Goal: Task Accomplishment & Management: Use online tool/utility

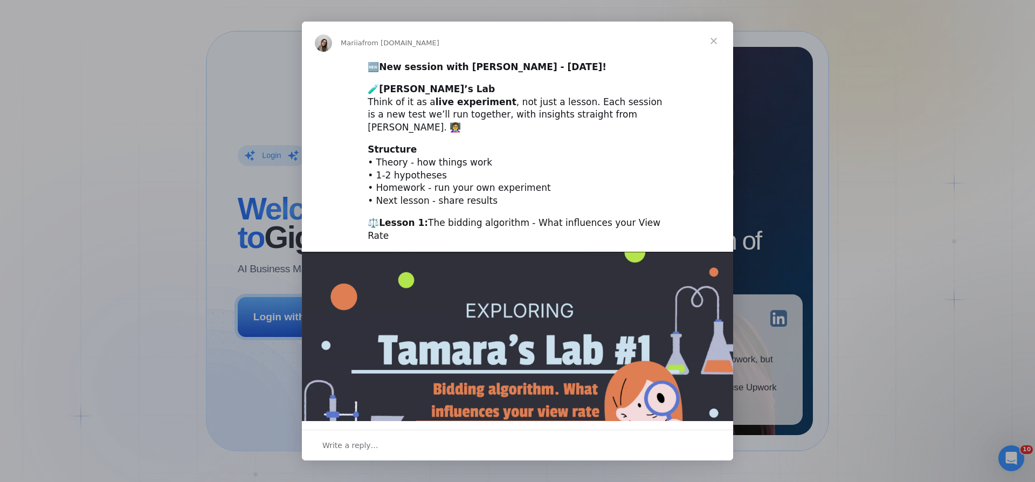
click at [712, 41] on span "Close" at bounding box center [714, 41] width 39 height 39
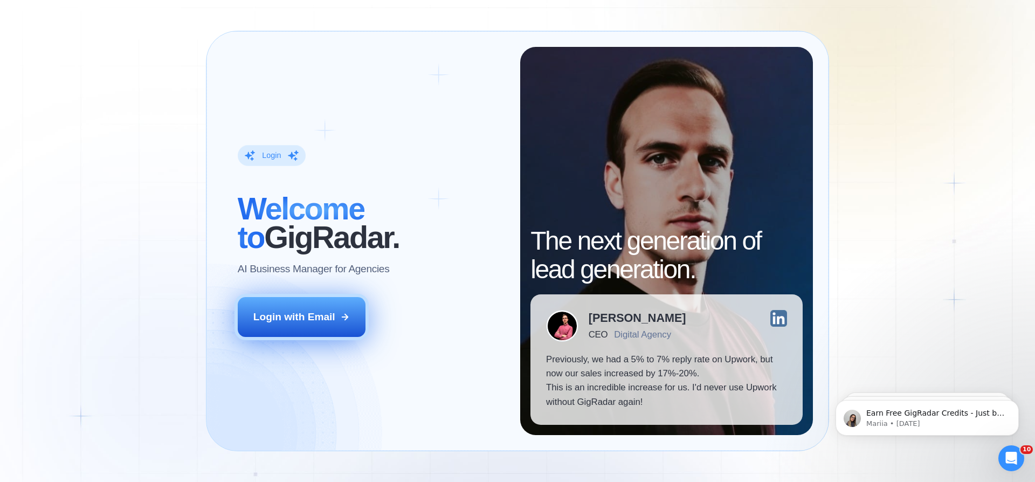
click at [308, 310] on div "Login with Email" at bounding box center [294, 317] width 82 height 14
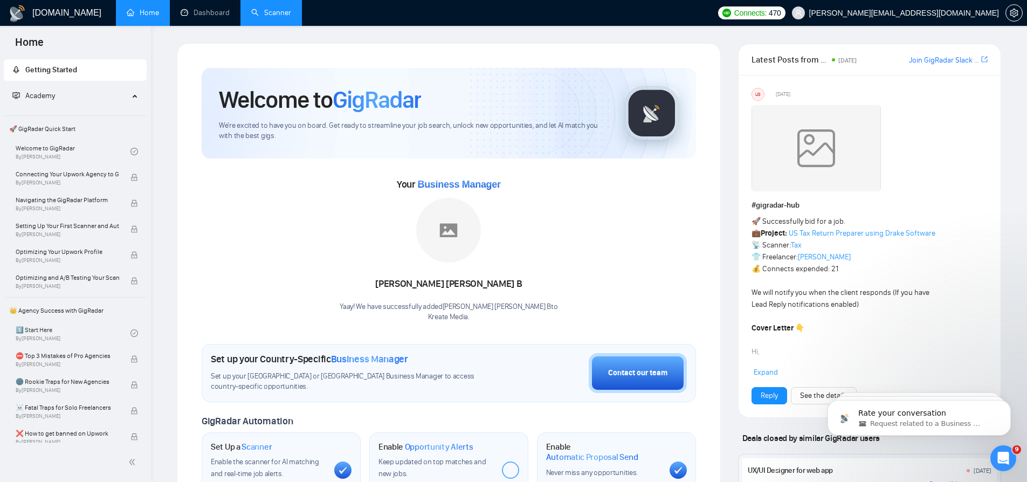
click at [269, 15] on link "Scanner" at bounding box center [271, 12] width 40 height 9
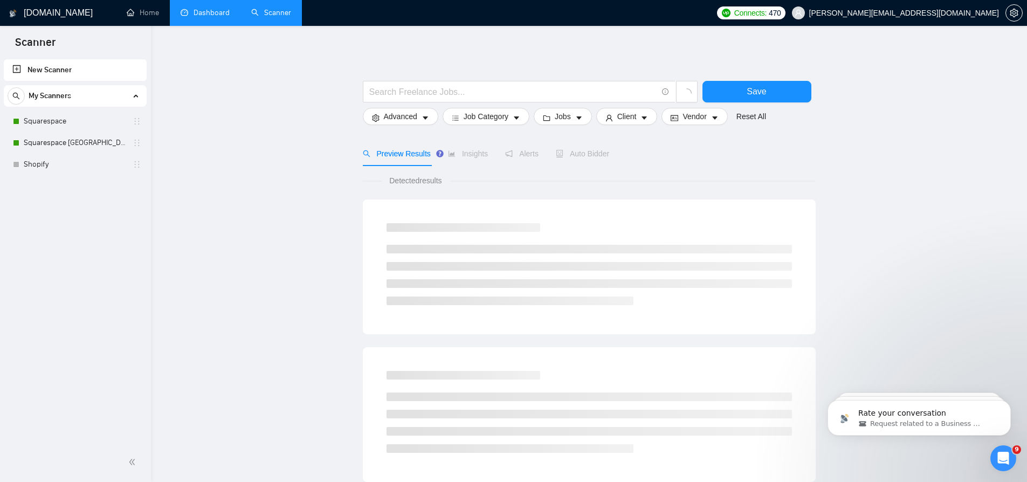
click at [208, 17] on link "Dashboard" at bounding box center [205, 12] width 49 height 9
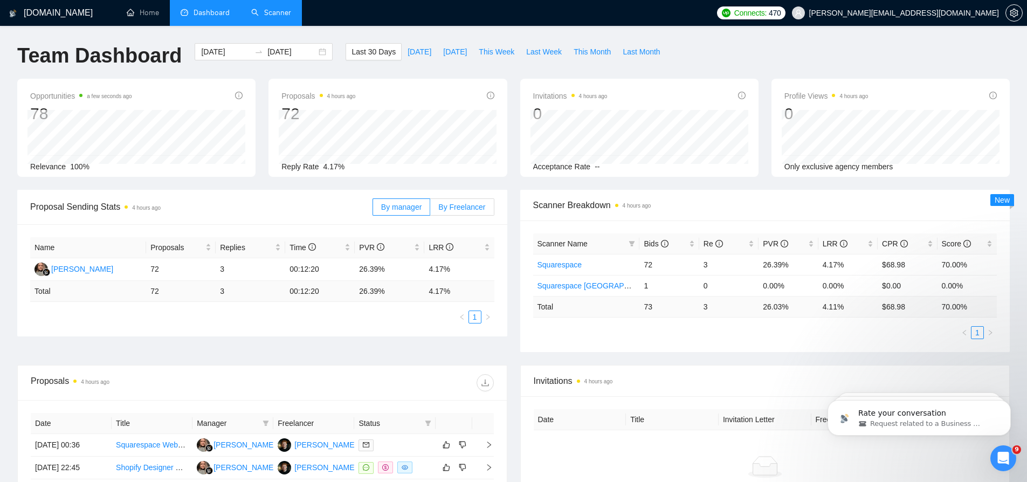
click at [450, 211] on label "By Freelancer" at bounding box center [462, 206] width 64 height 17
click at [430, 210] on input "By Freelancer" at bounding box center [430, 210] width 0 height 0
click at [408, 207] on span "By manager" at bounding box center [401, 207] width 40 height 9
click at [373, 210] on input "By manager" at bounding box center [373, 210] width 0 height 0
click at [267, 14] on link "Scanner" at bounding box center [271, 12] width 40 height 9
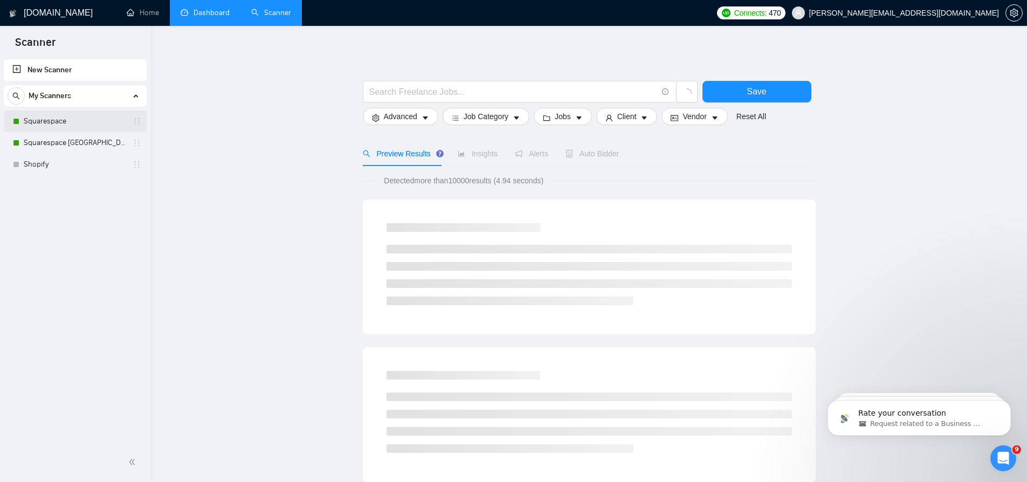
click at [79, 127] on link "Squarespace" at bounding box center [75, 122] width 102 height 22
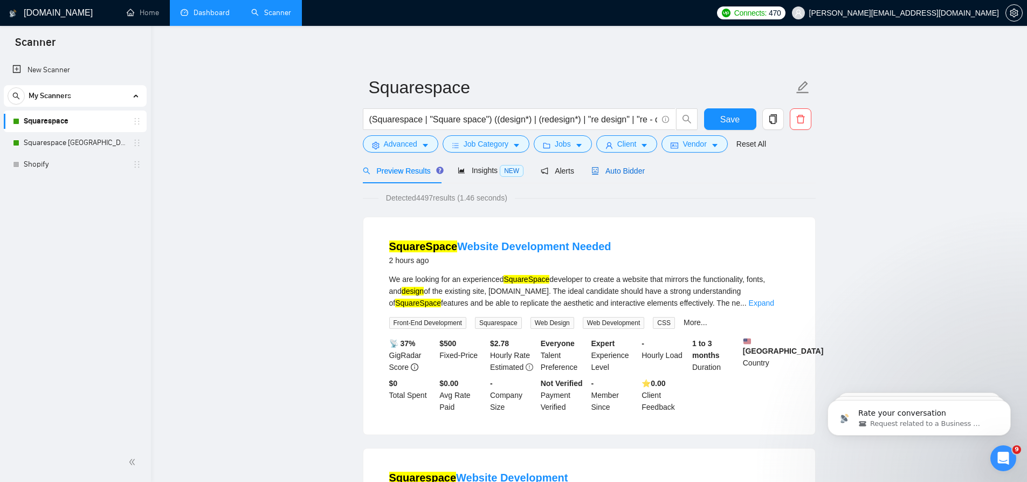
click at [630, 173] on span "Auto Bidder" at bounding box center [618, 171] width 53 height 9
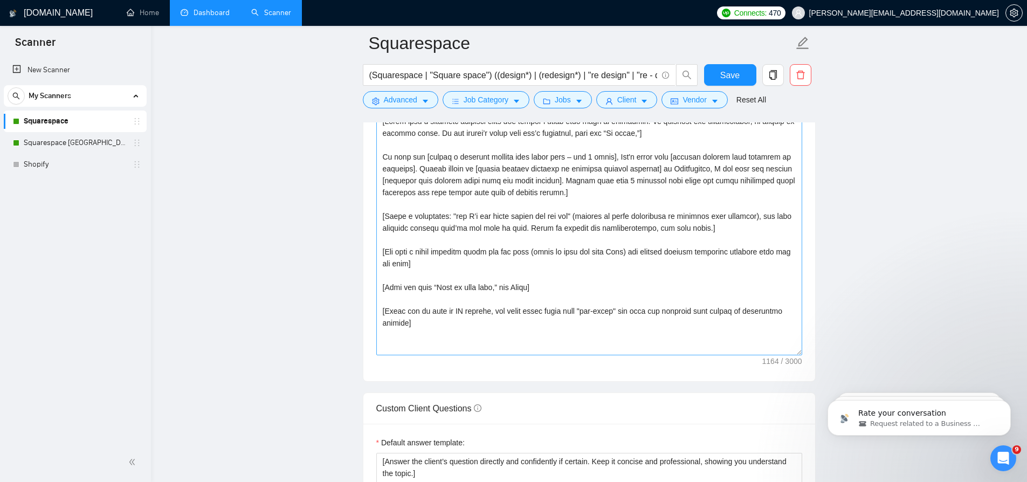
scroll to position [1229, 0]
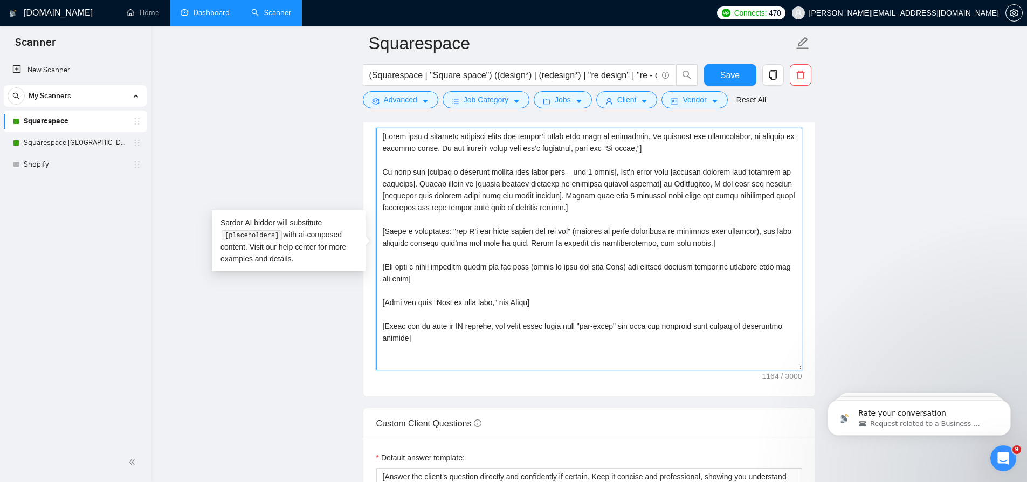
drag, startPoint x: 466, startPoint y: 340, endPoint x: 372, endPoint y: 134, distance: 227.3
click at [372, 134] on div "Cover letter template:" at bounding box center [589, 248] width 452 height 298
click at [91, 142] on link "Squarespace UK" at bounding box center [75, 143] width 102 height 22
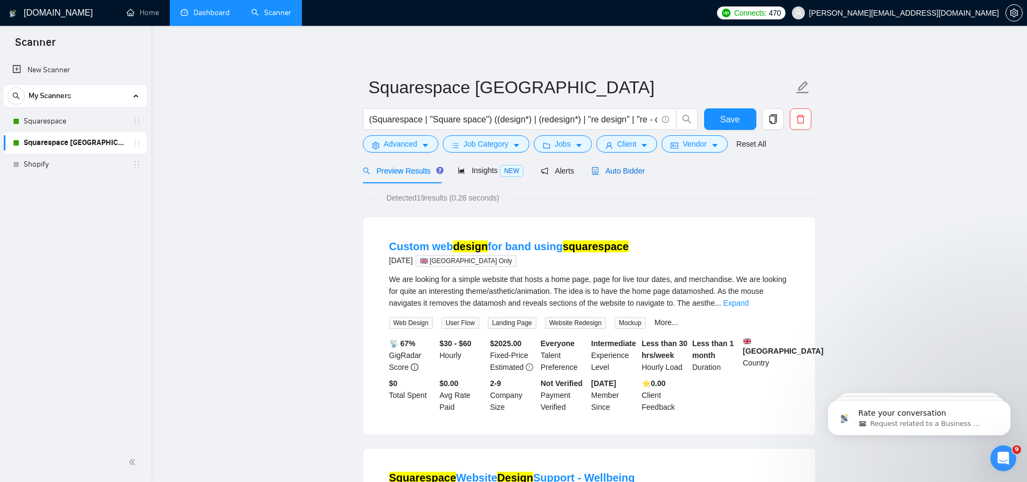
click at [625, 174] on span "Auto Bidder" at bounding box center [618, 171] width 53 height 9
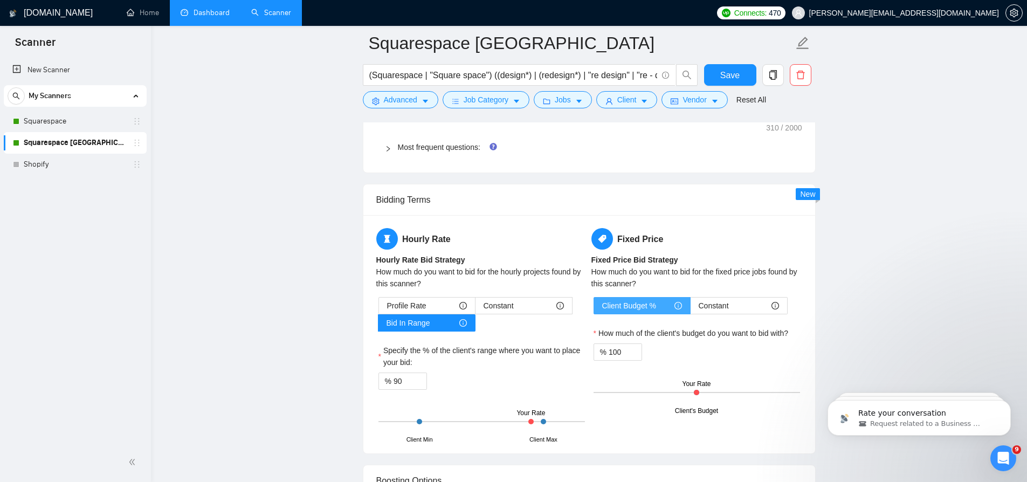
scroll to position [1510, 0]
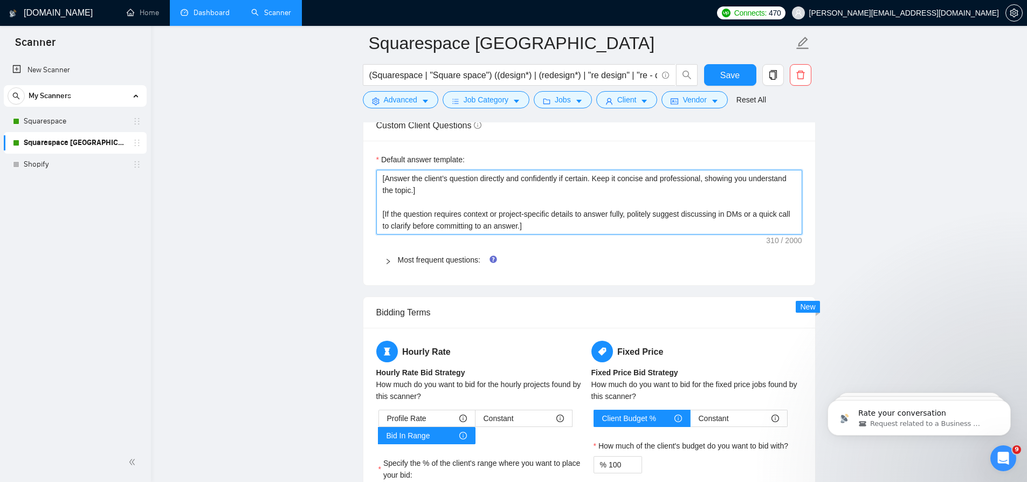
click at [504, 227] on textarea "[Answer the client’s question directly and confidently if certain. Keep it conc…" at bounding box center [589, 202] width 426 height 65
click at [456, 205] on textarea "[Answer the client’s question directly and confidently if certain. Keep it conc…" at bounding box center [589, 202] width 426 height 65
type textarea "[Answer the client’s question directly and confidently if certain. Keep it conc…"
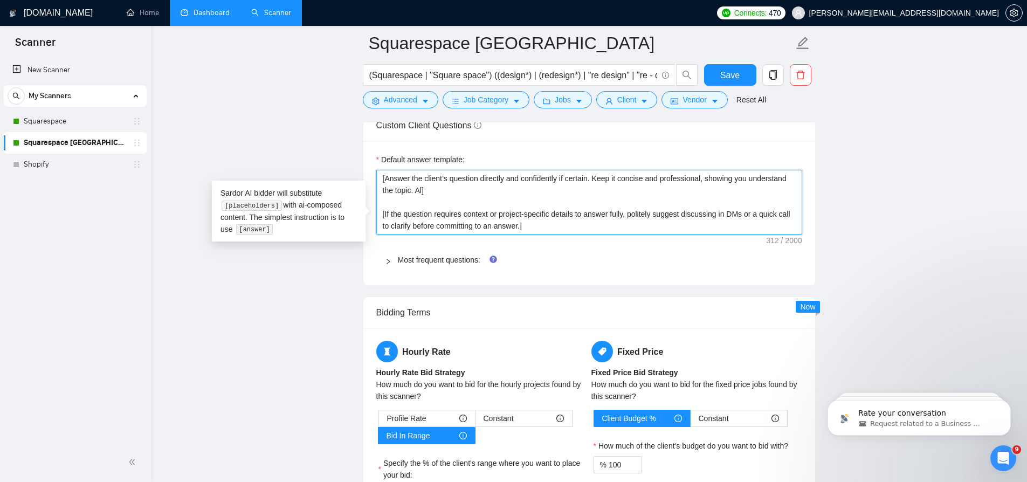
type textarea "[Answer the client’s question directly and confidently if certain. Keep it conc…"
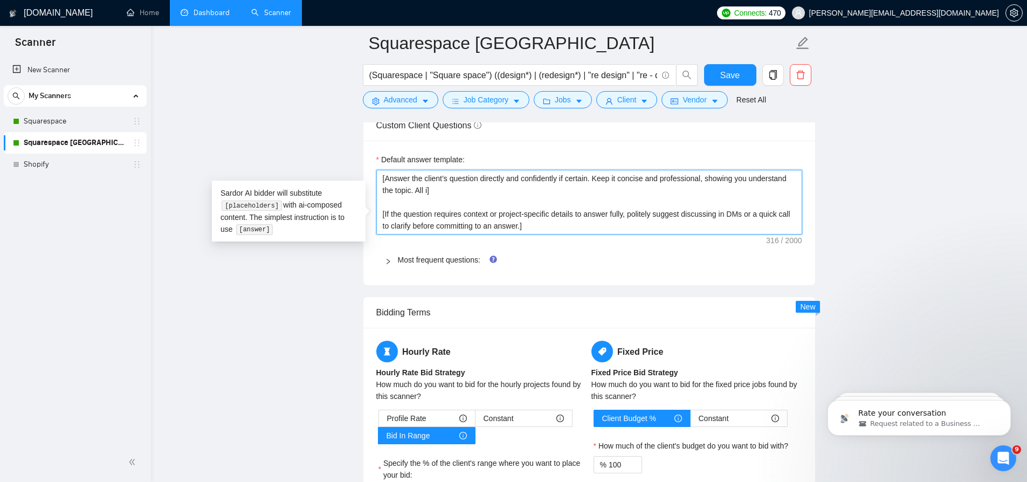
type textarea "[Answer the client’s question directly and confidently if certain. Keep it conc…"
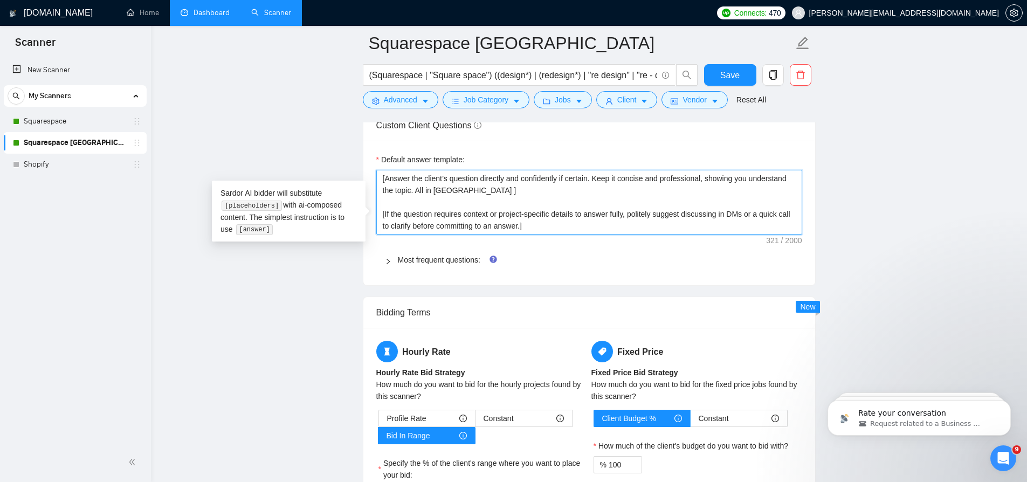
type textarea "[Answer the client’s question directly and confidently if certain. Keep it conc…"
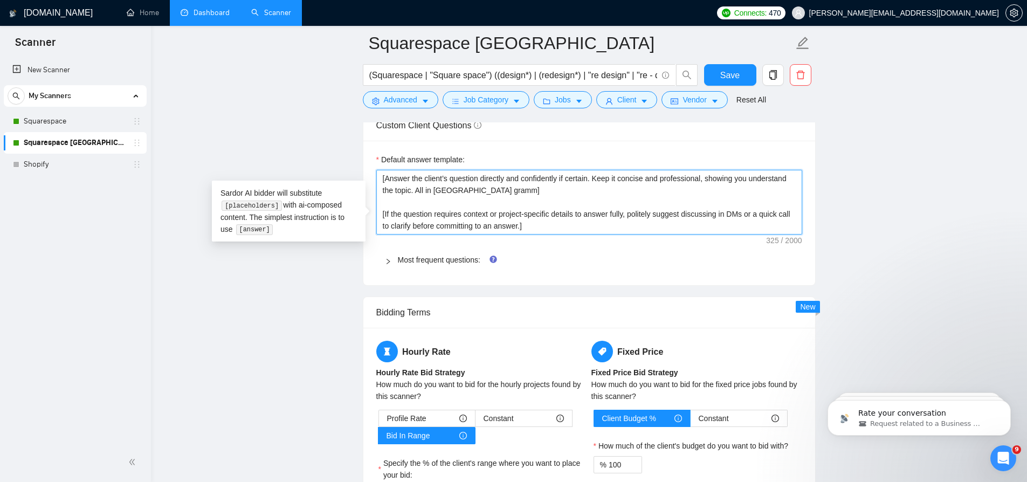
type textarea "[Answer the client’s question directly and confidently if certain. Keep it conc…"
click at [662, 170] on div "Default answer template:" at bounding box center [589, 162] width 426 height 16
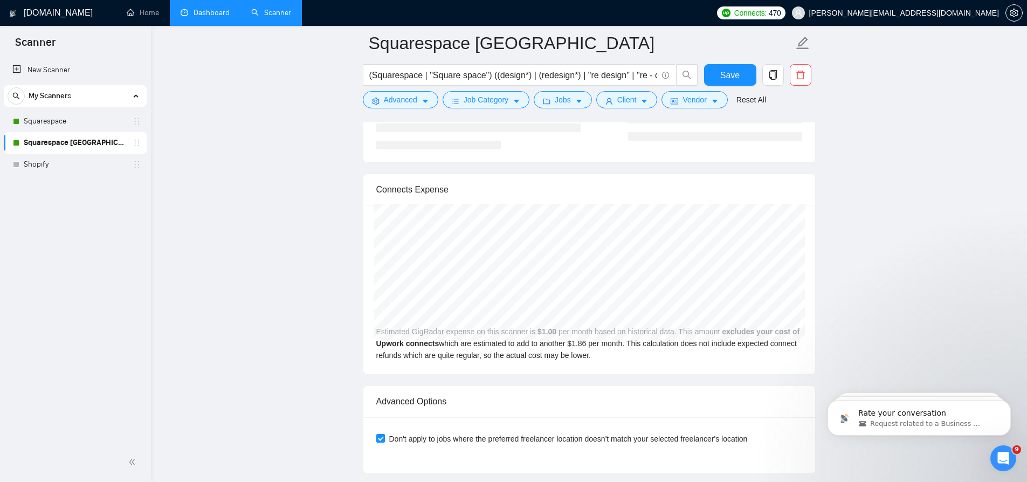
scroll to position [2134, 0]
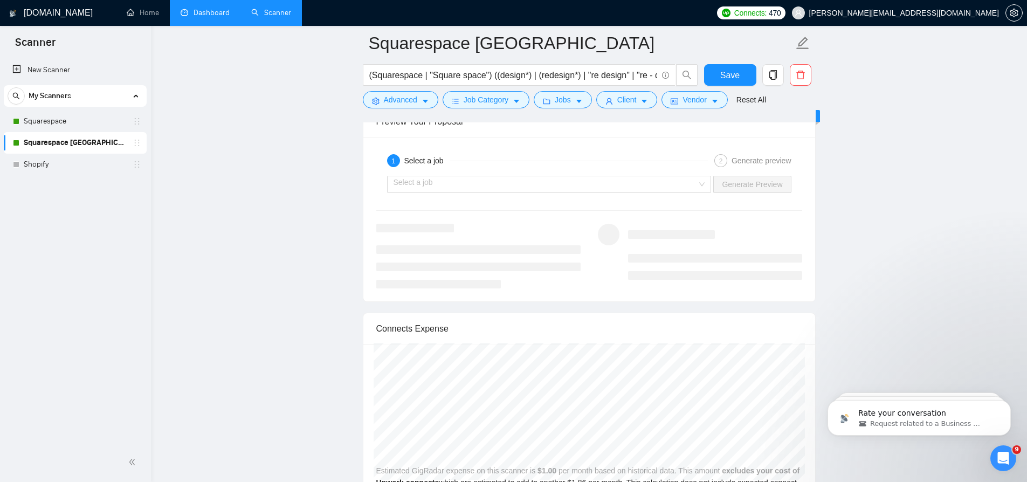
click at [535, 246] on div at bounding box center [478, 256] width 204 height 65
click at [554, 192] on input "search" at bounding box center [546, 184] width 304 height 16
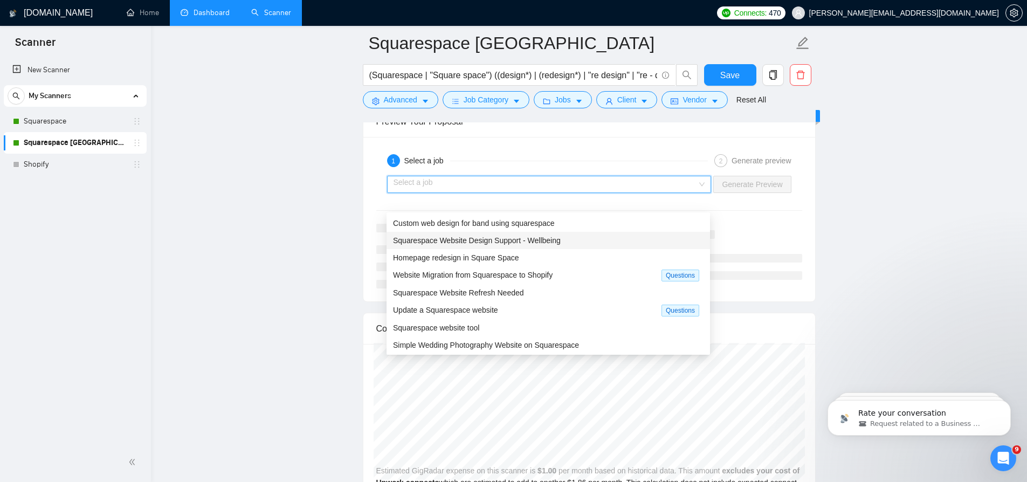
click at [515, 239] on span "Squarespace Website Design Support - Wellbeing" at bounding box center [477, 240] width 168 height 9
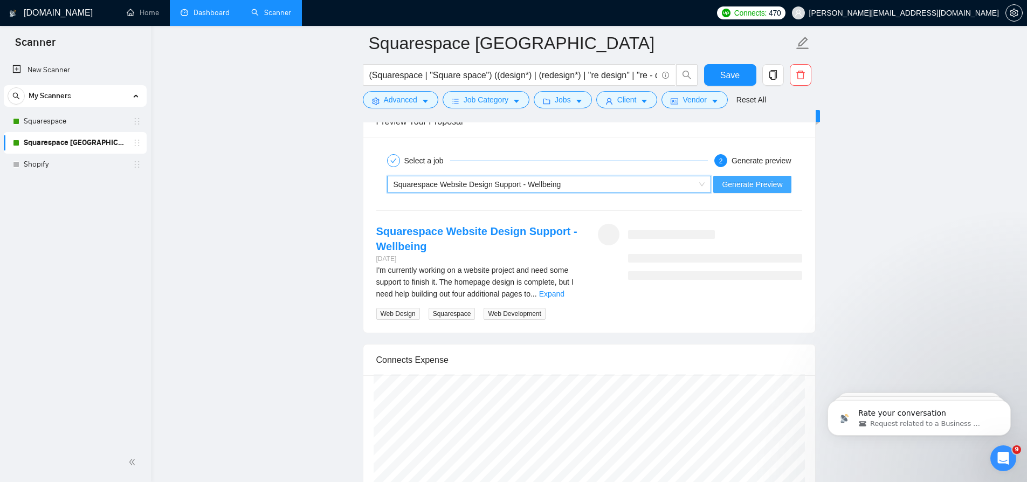
click at [767, 190] on span "Generate Preview" at bounding box center [752, 184] width 60 height 12
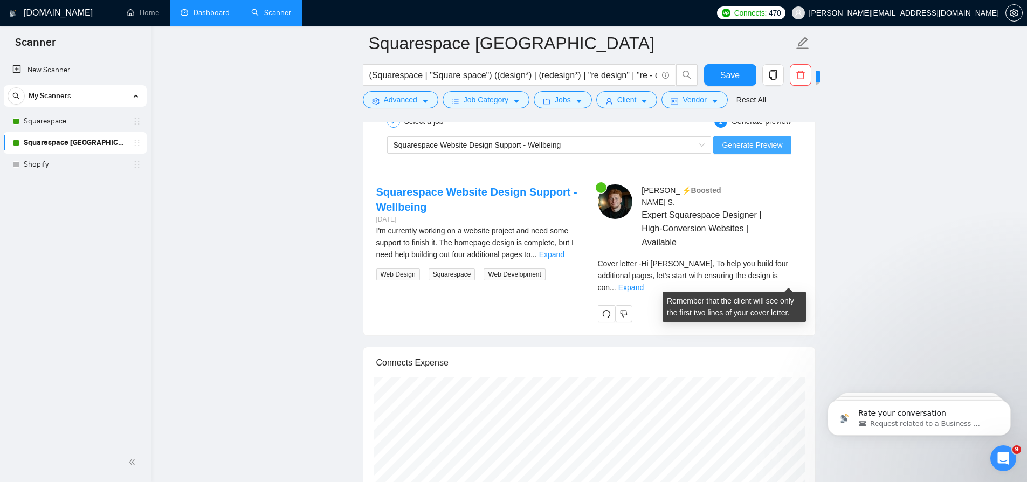
scroll to position [2215, 0]
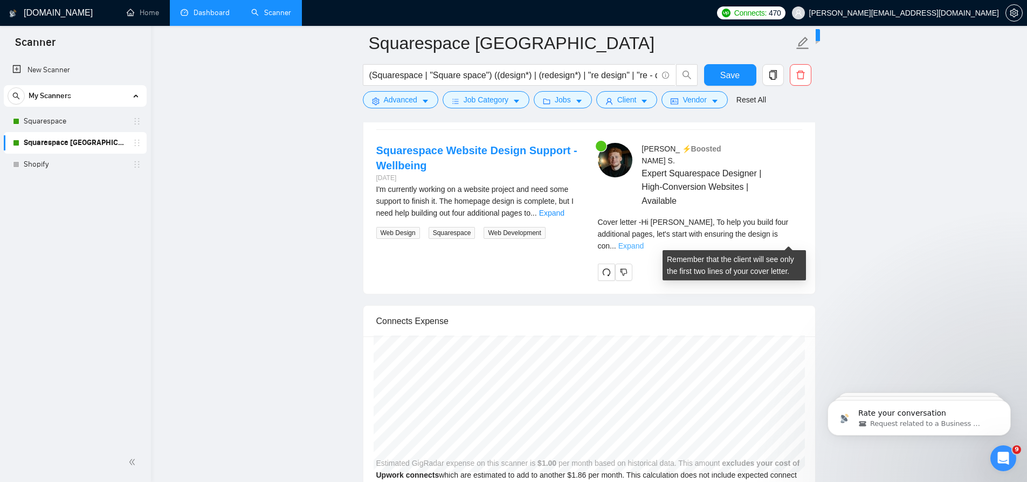
click at [644, 242] on link "Expand" at bounding box center [630, 246] width 25 height 9
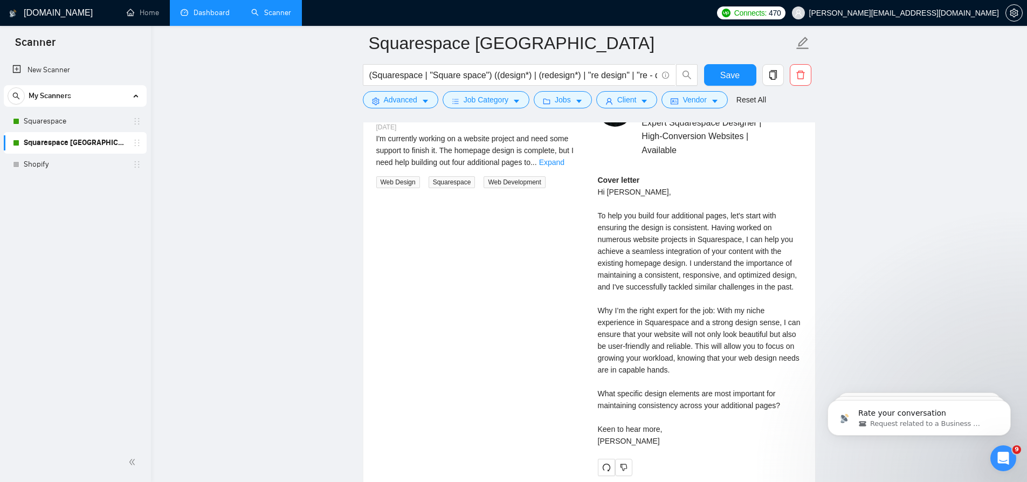
scroll to position [2274, 0]
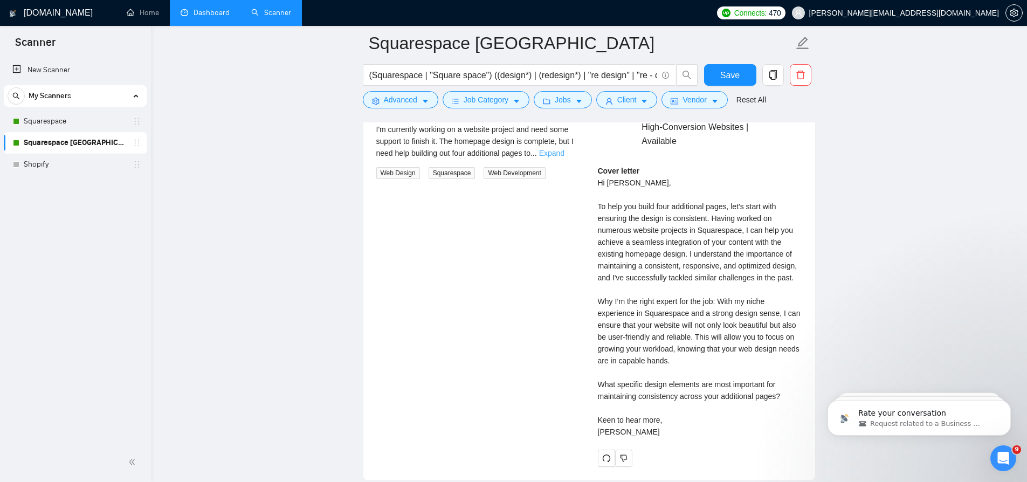
click at [565, 157] on link "Expand" at bounding box center [551, 153] width 25 height 9
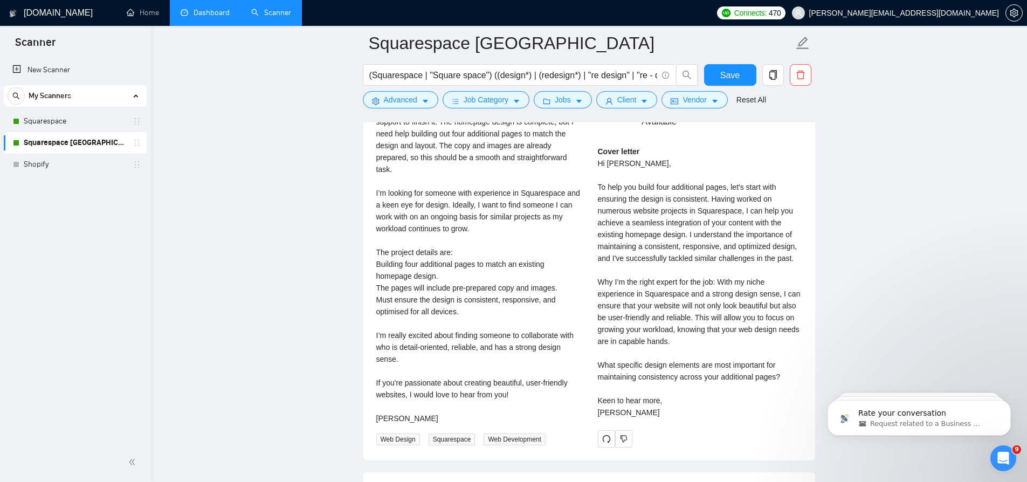
scroll to position [2311, 0]
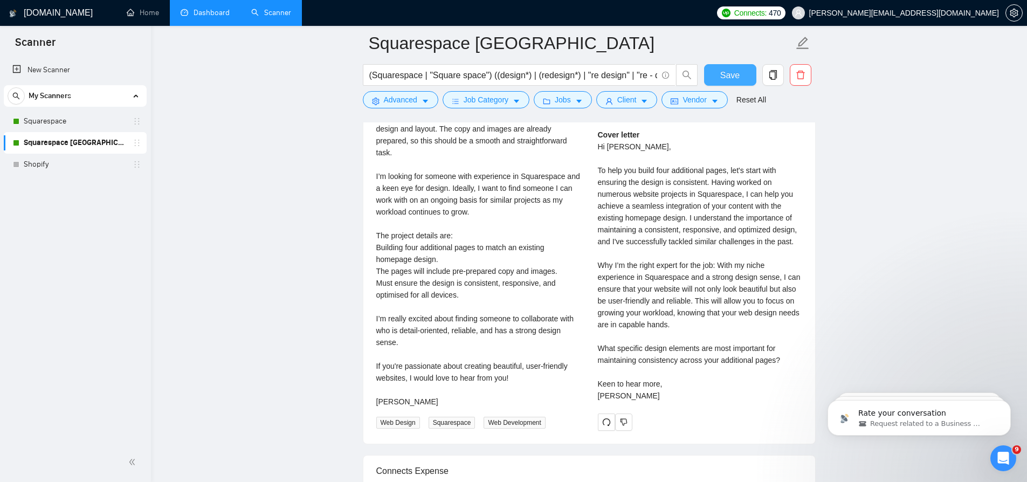
click at [733, 78] on span "Save" at bounding box center [729, 74] width 19 height 13
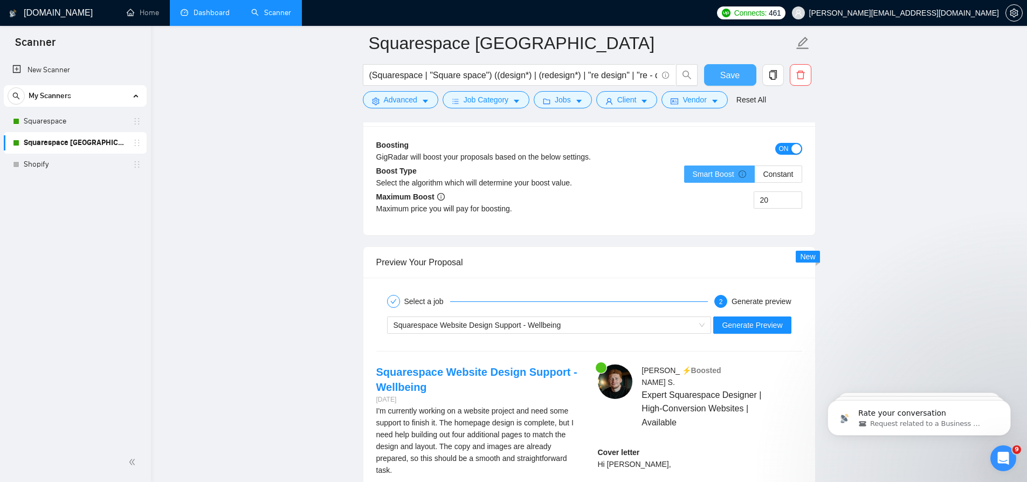
scroll to position [1764, 0]
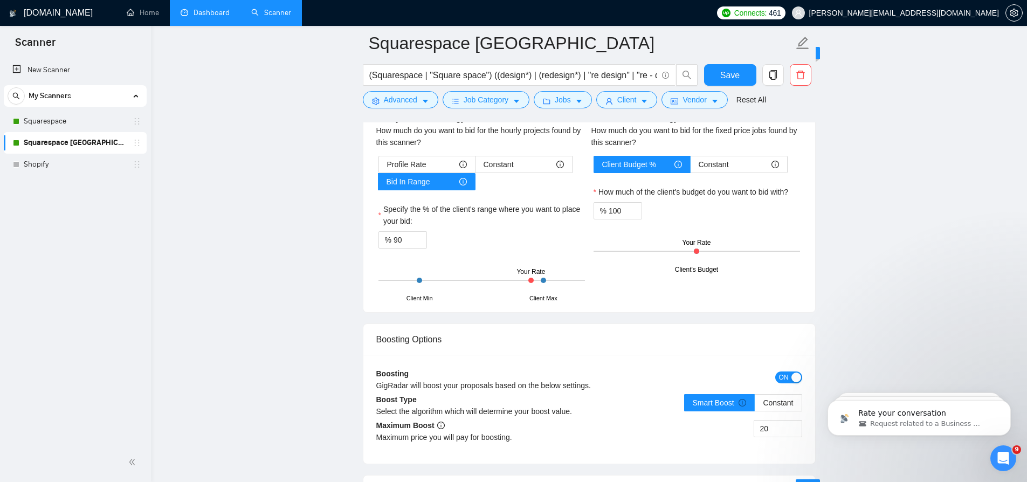
click at [210, 17] on link "Dashboard" at bounding box center [205, 12] width 49 height 9
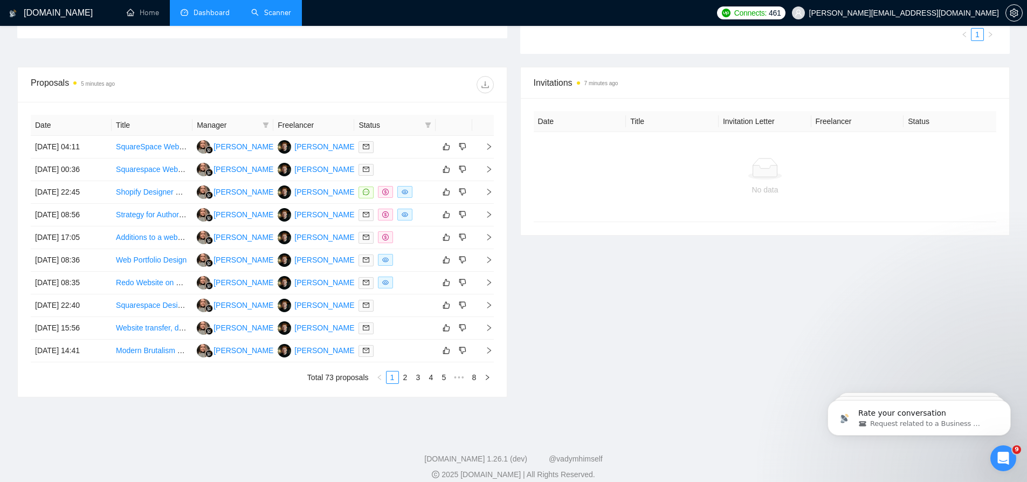
scroll to position [310, 0]
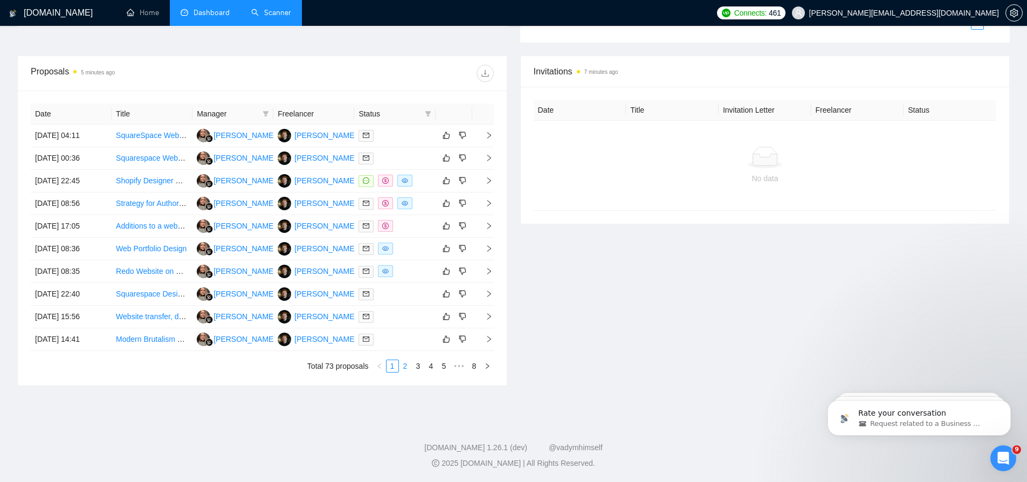
click at [408, 366] on link "2" at bounding box center [406, 366] width 12 height 12
click at [426, 363] on link "4" at bounding box center [431, 366] width 12 height 12
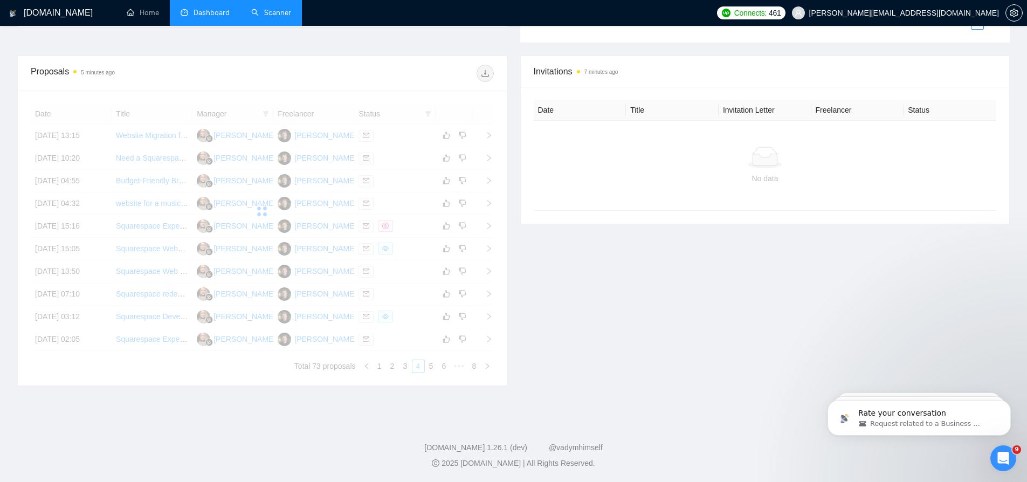
scroll to position [307, 0]
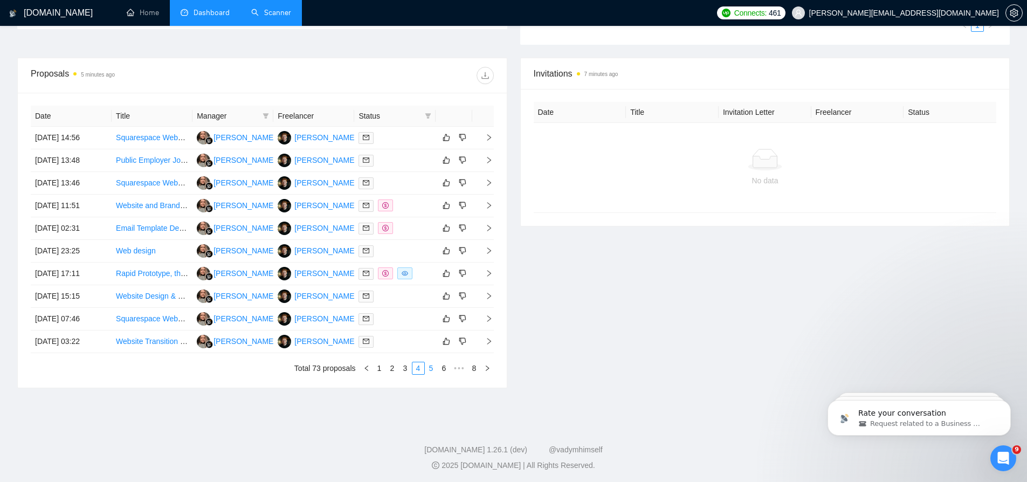
click at [429, 370] on link "5" at bounding box center [431, 368] width 12 height 12
click at [448, 370] on link "6" at bounding box center [449, 368] width 12 height 12
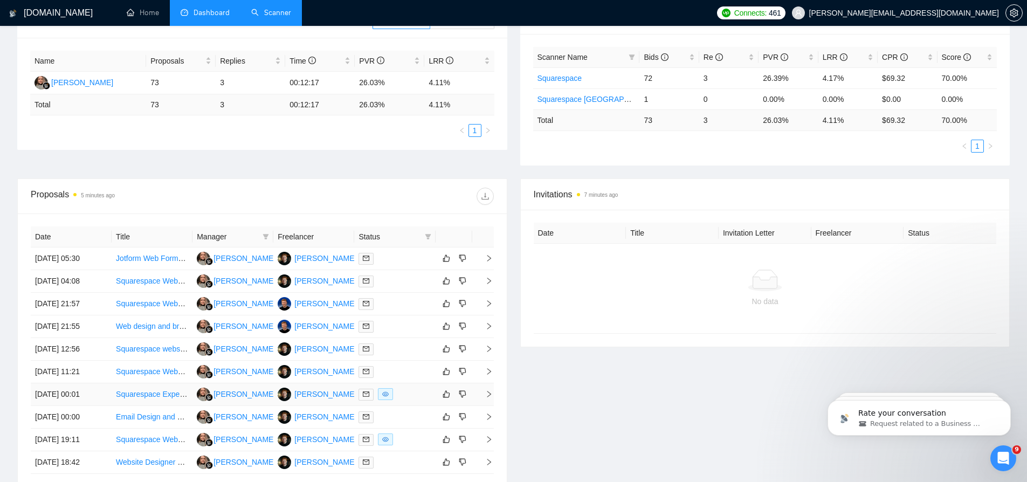
scroll to position [0, 0]
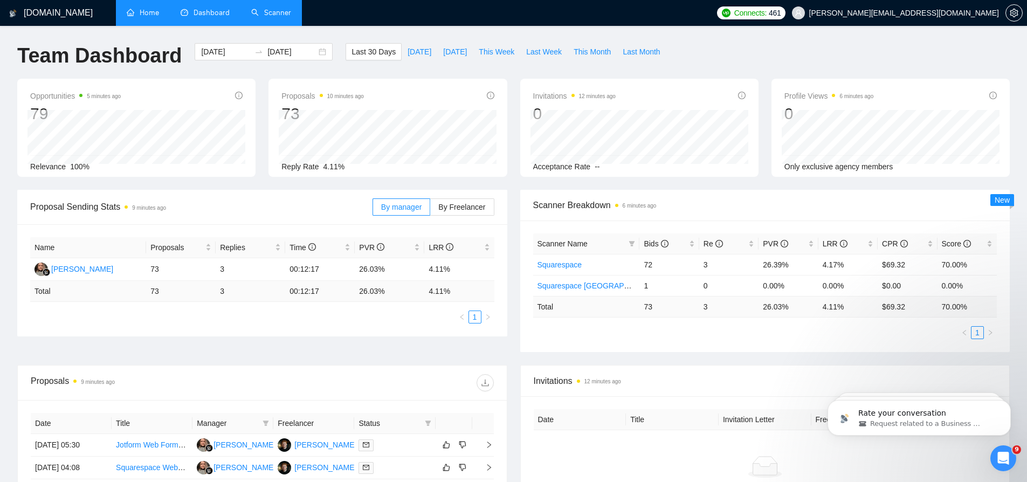
click at [159, 10] on link "Home" at bounding box center [143, 12] width 32 height 9
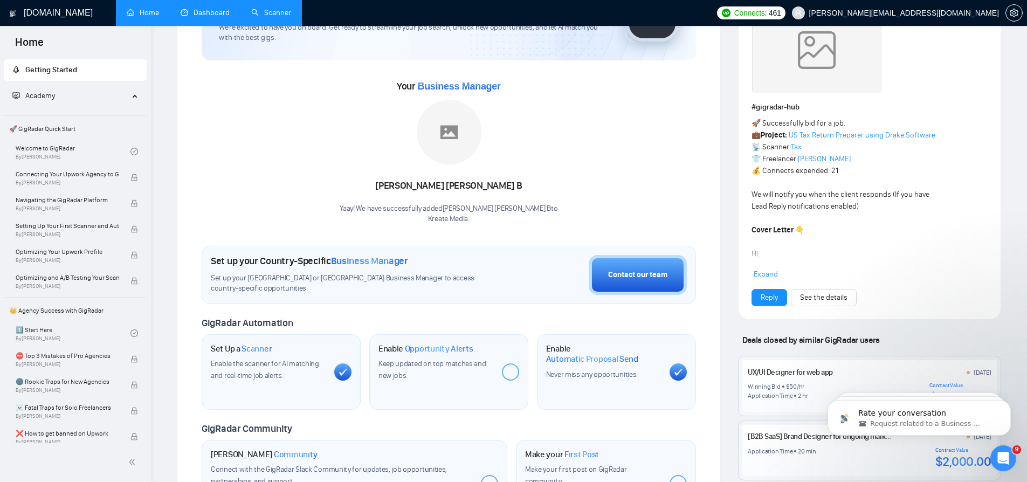
scroll to position [121, 0]
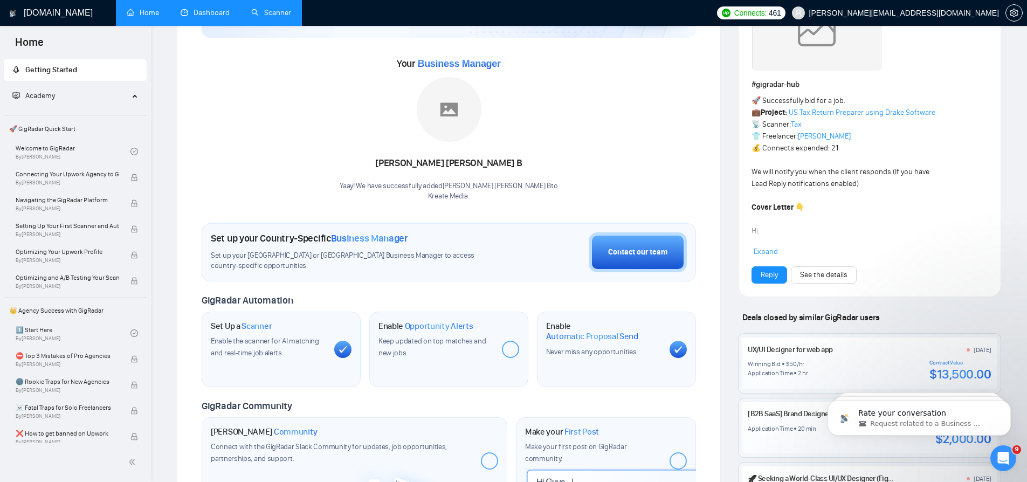
click at [508, 353] on div at bounding box center [510, 349] width 17 height 17
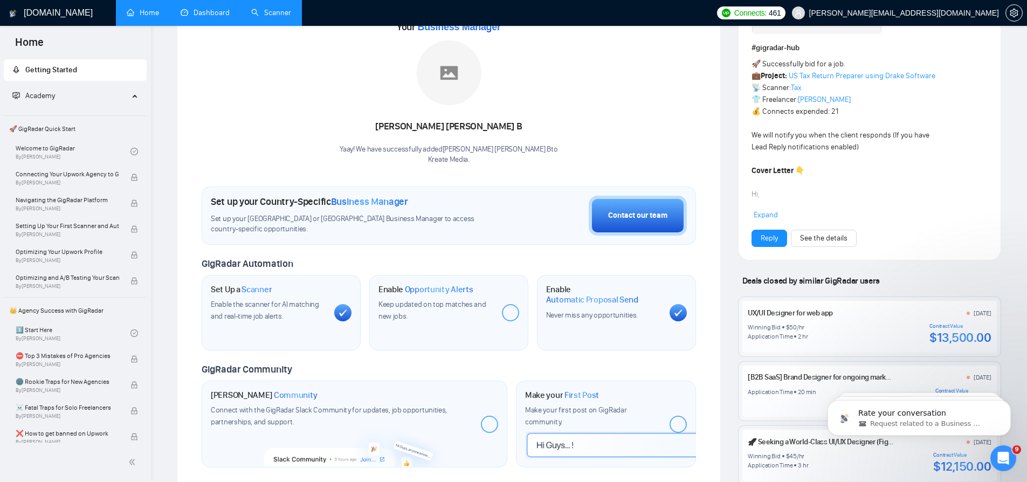
scroll to position [322, 0]
